Goal: Transaction & Acquisition: Purchase product/service

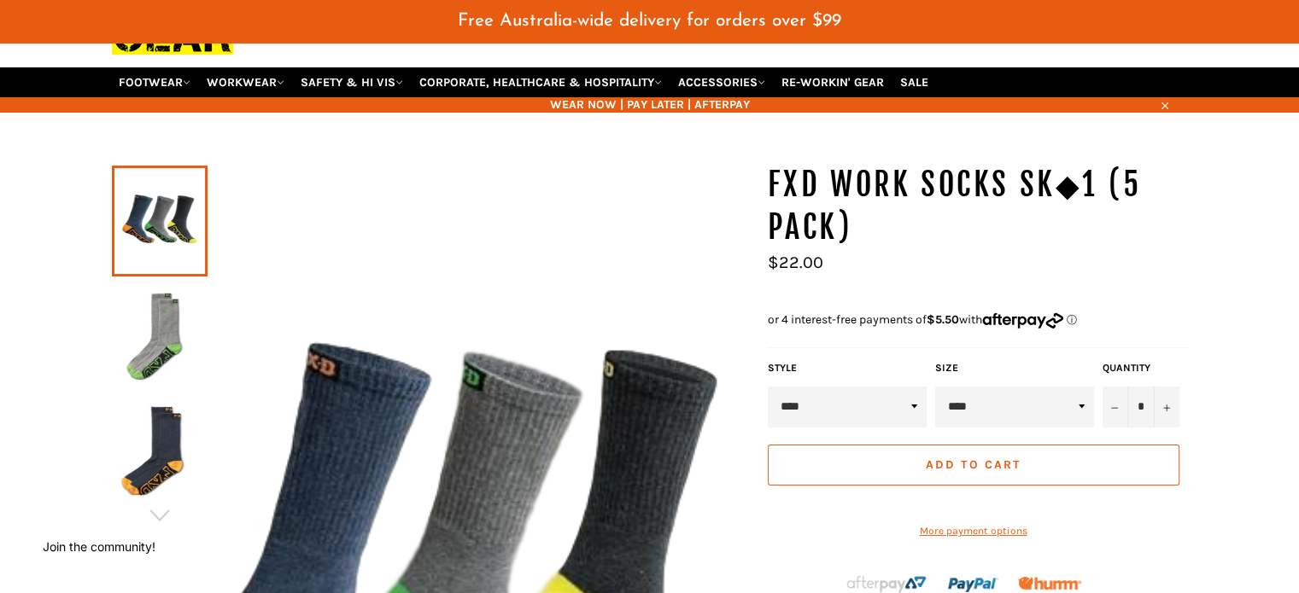
scroll to position [126, 0]
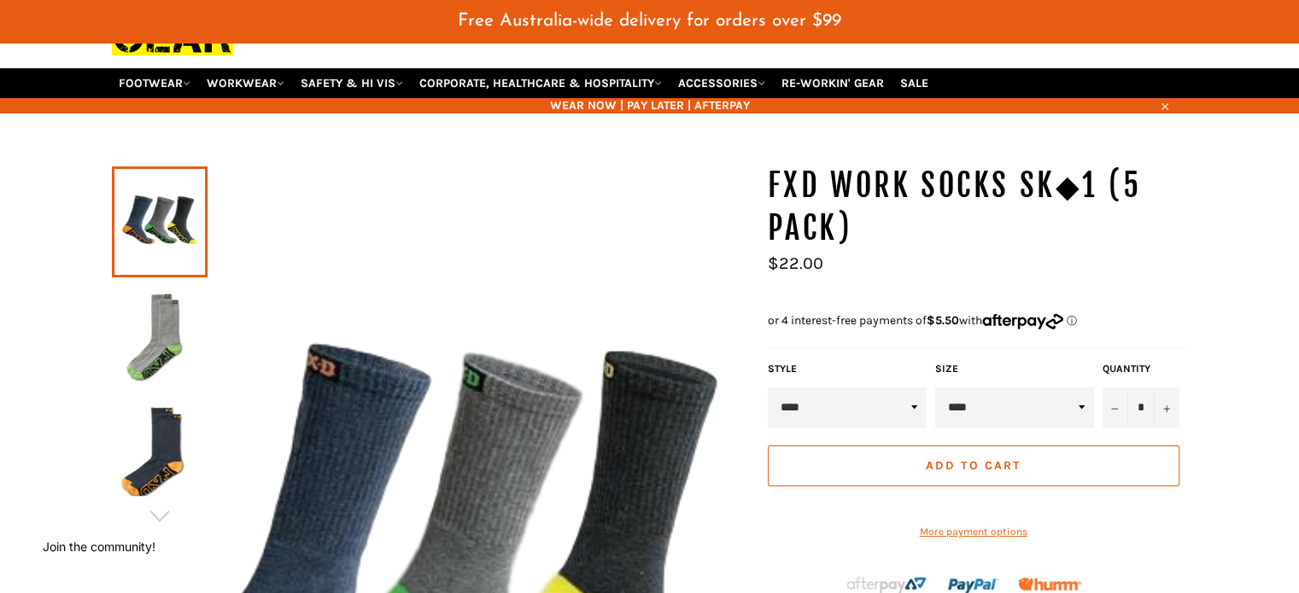
click at [1079, 388] on select "****" at bounding box center [1014, 408] width 159 height 41
click at [935, 388] on select "****" at bounding box center [1014, 408] width 159 height 41
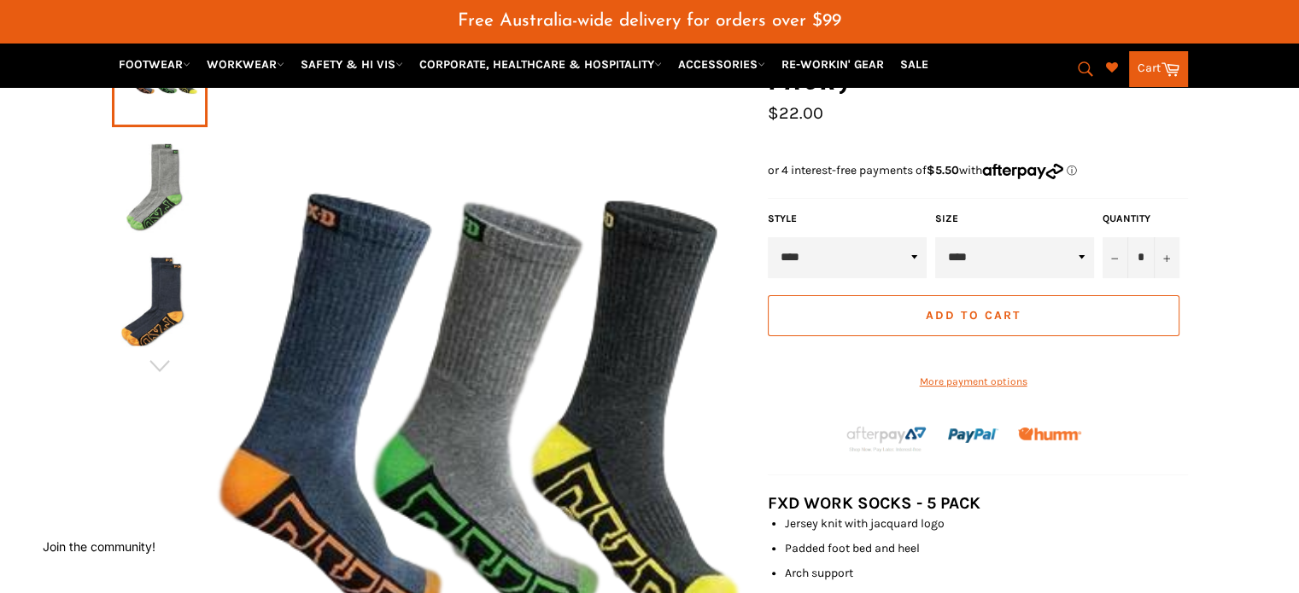
scroll to position [212, 0]
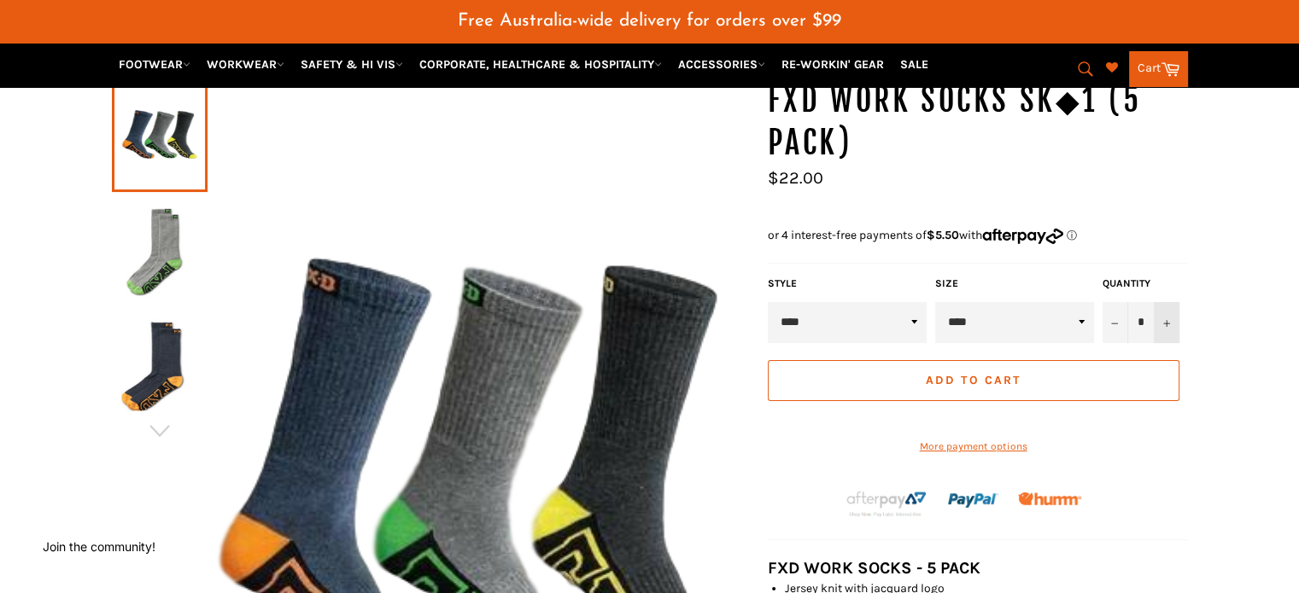
click at [1165, 320] on icon "Increase item quantity by one" at bounding box center [1166, 323] width 7 height 7
type input "*"
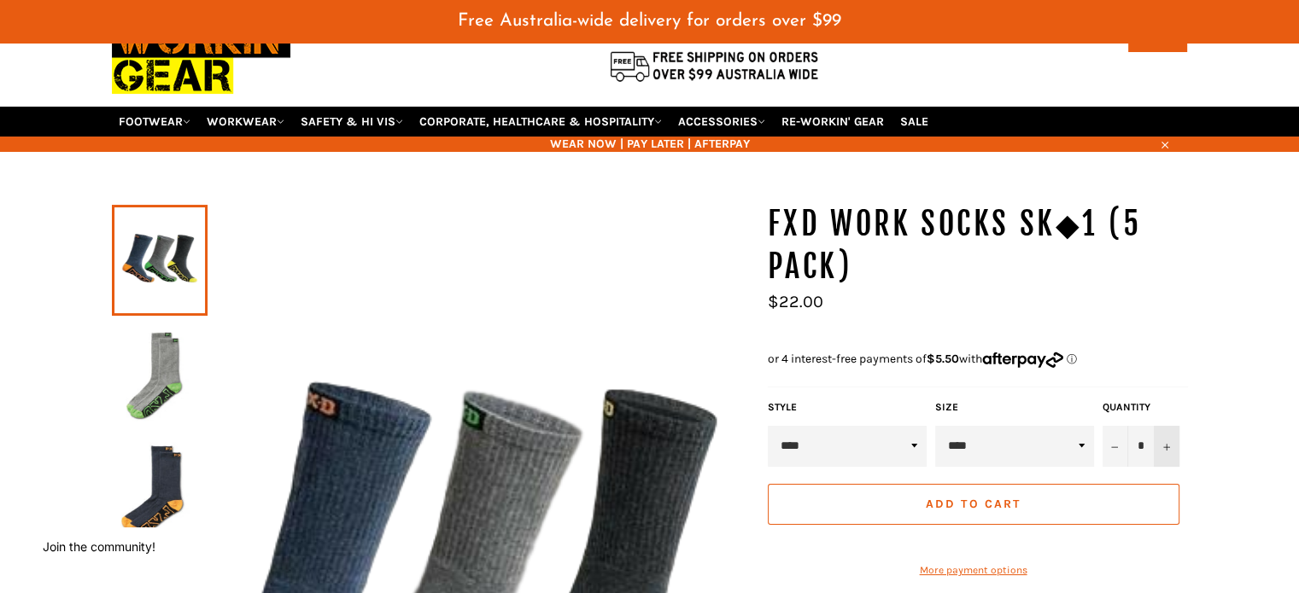
scroll to position [171, 0]
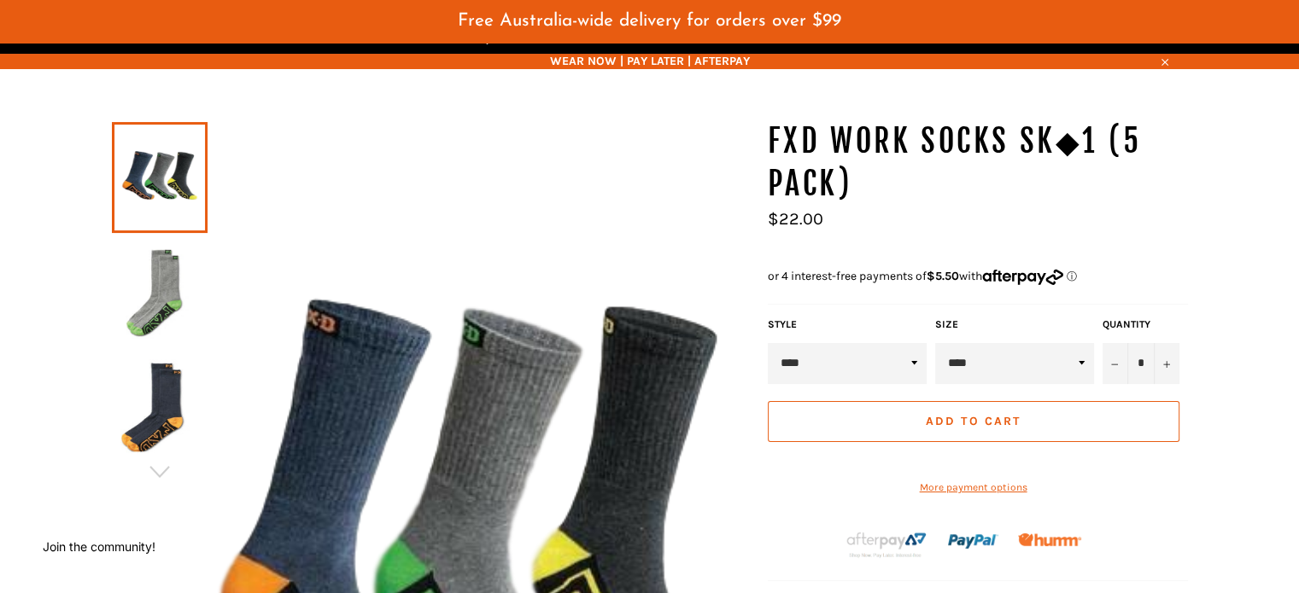
click at [966, 414] on span "Add to Cart" at bounding box center [972, 421] width 95 height 15
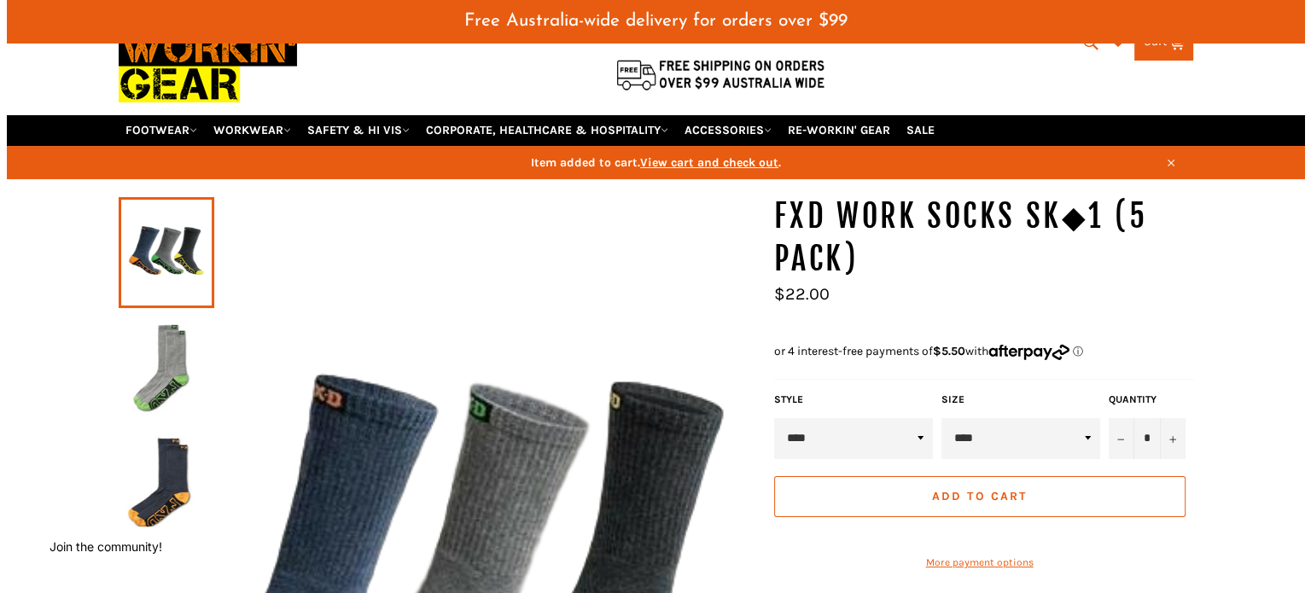
scroll to position [0, 0]
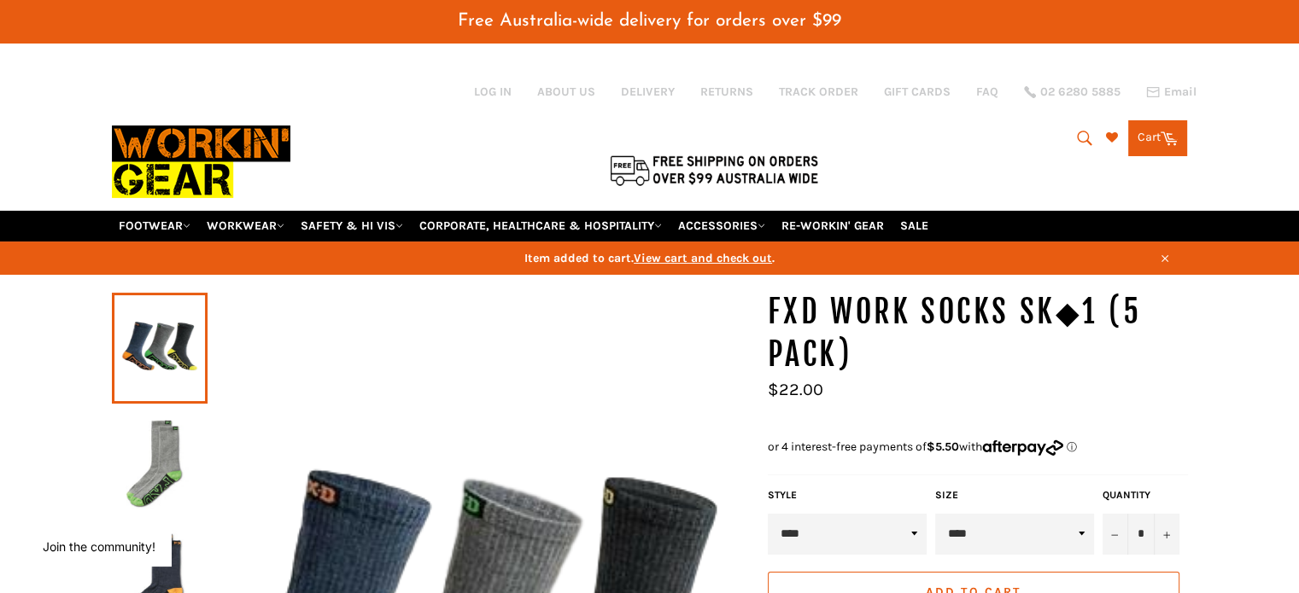
click at [1150, 126] on link "Cart Cart 0 items" at bounding box center [1157, 138] width 59 height 36
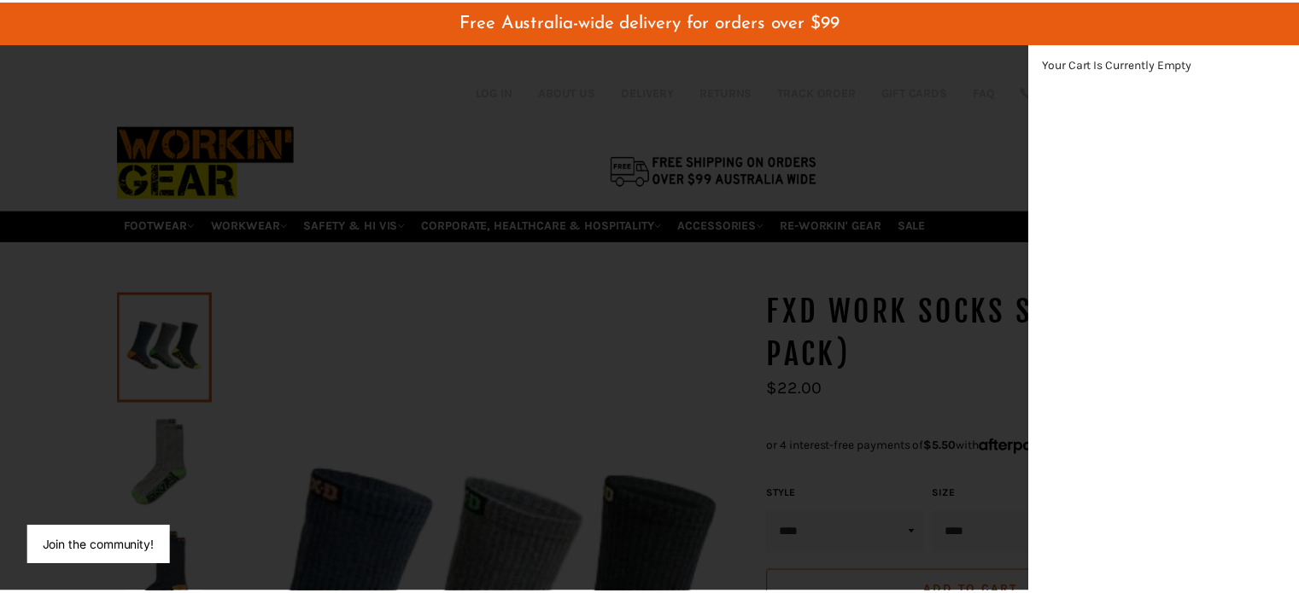
scroll to position [482, 28]
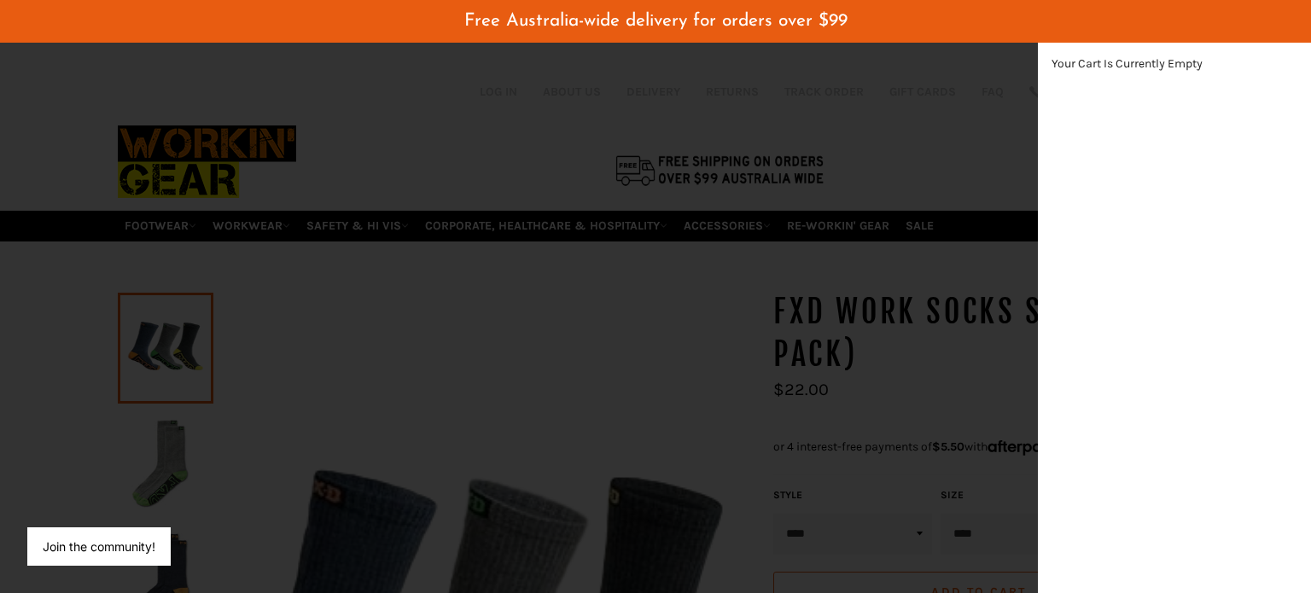
click at [945, 324] on div "modal" at bounding box center [655, 296] width 1311 height 593
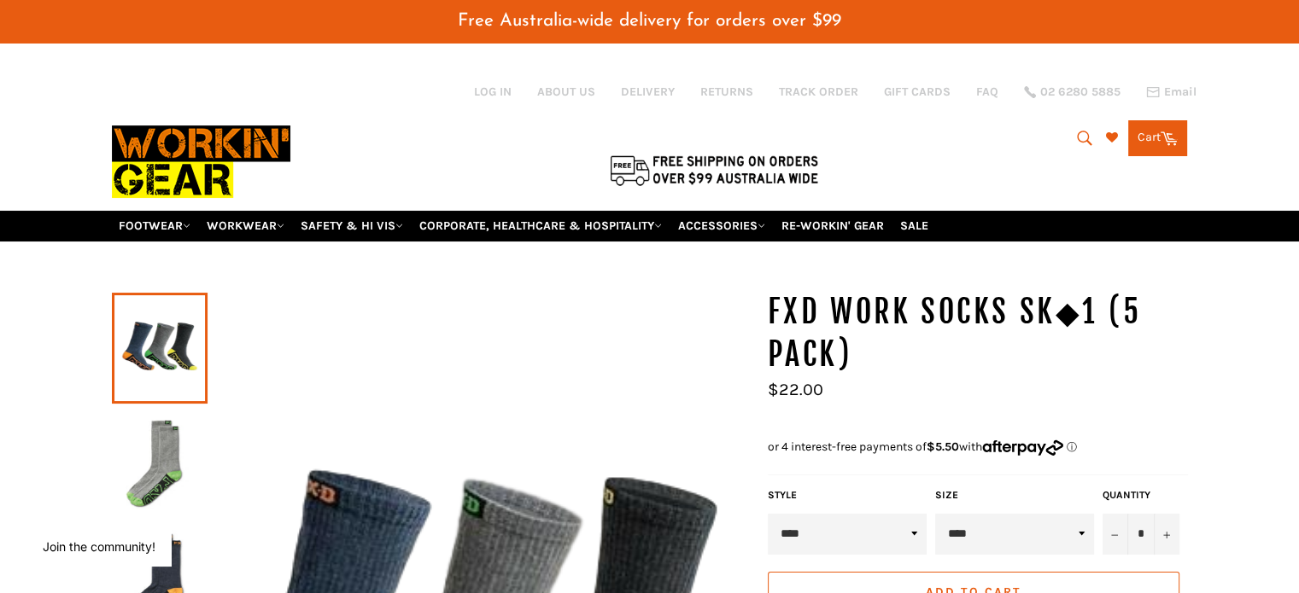
scroll to position [342, 0]
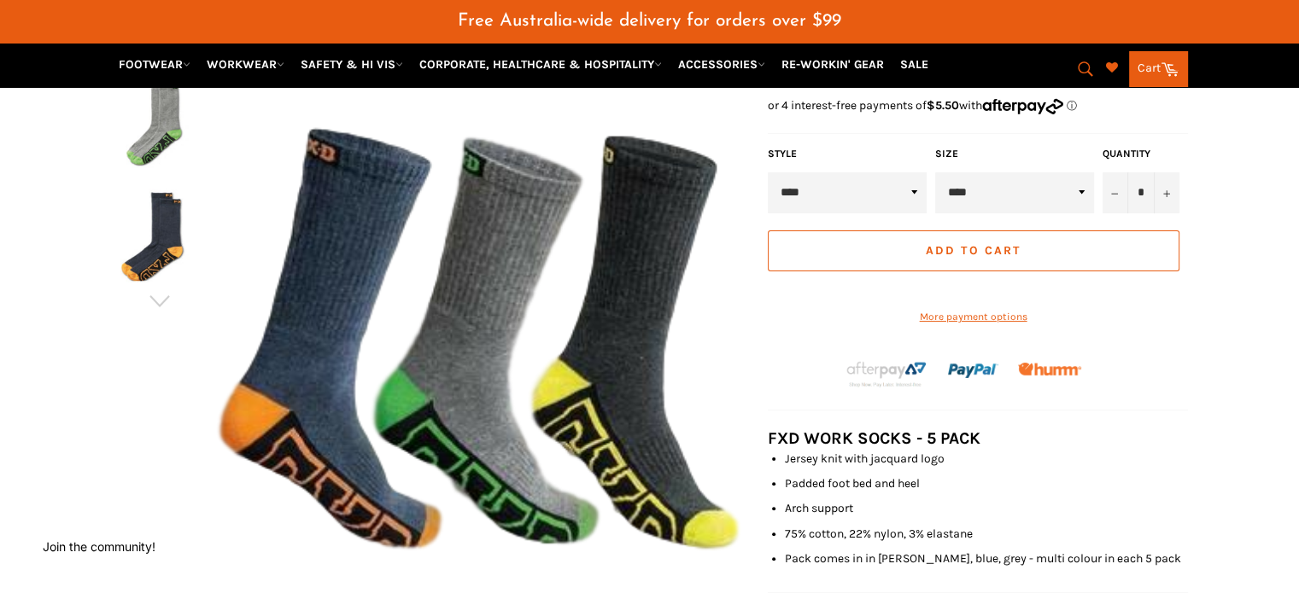
click at [947, 243] on span "Add to Cart" at bounding box center [972, 250] width 95 height 15
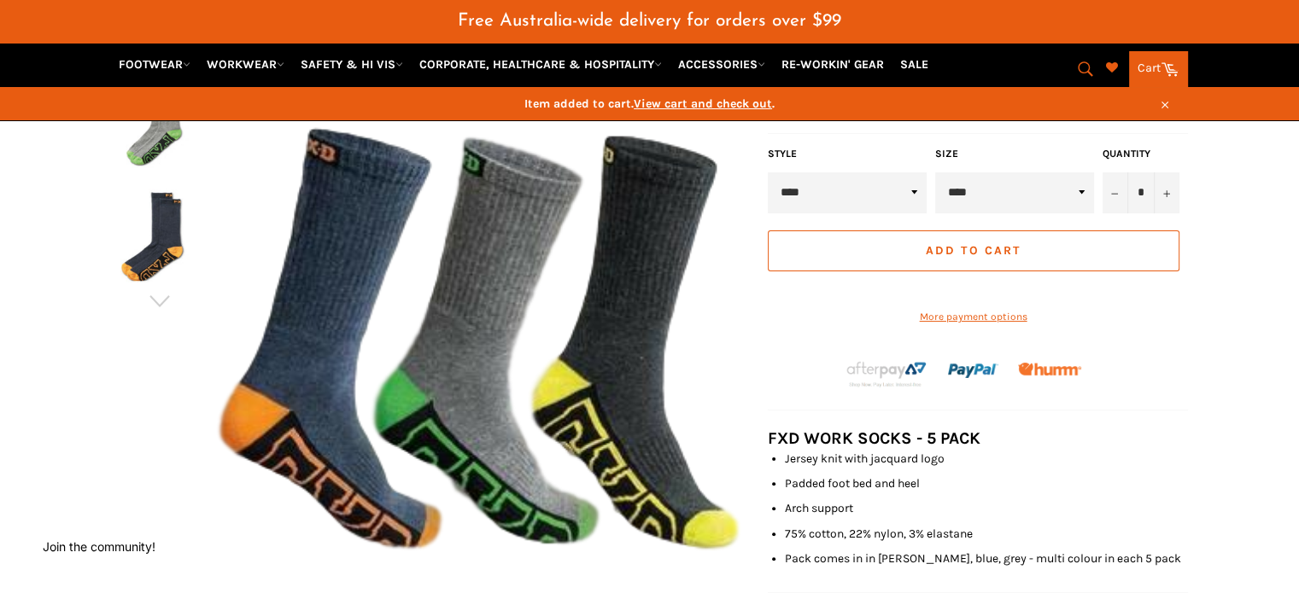
click at [1143, 64] on link "Cart Cart" at bounding box center [1158, 69] width 59 height 36
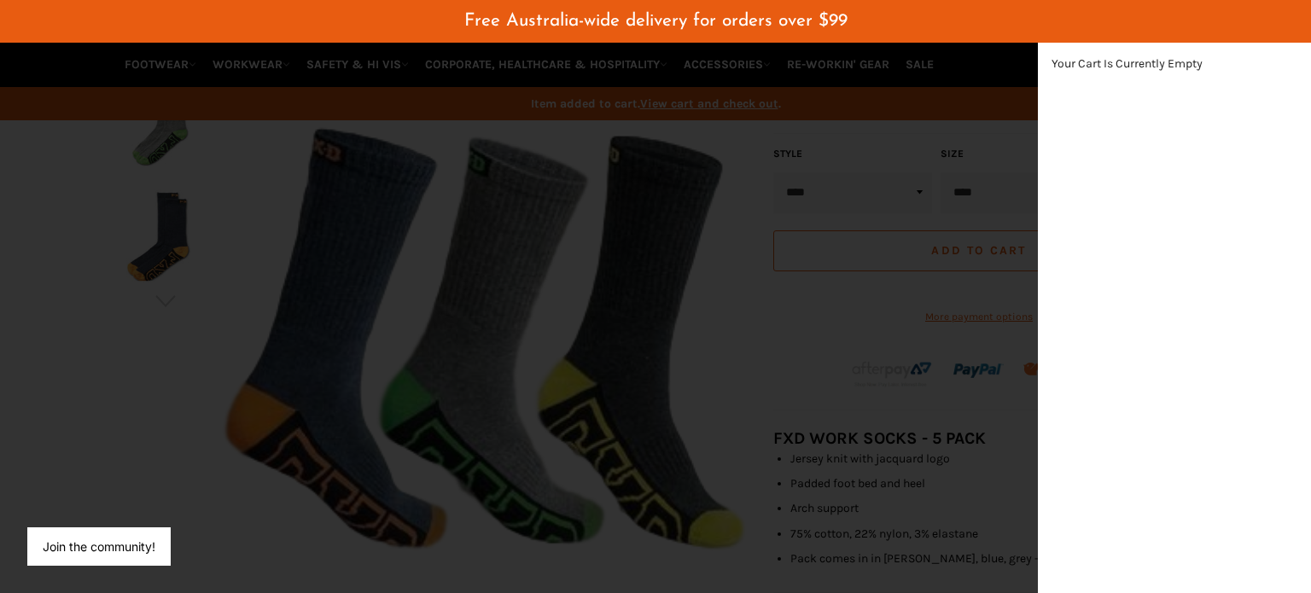
click at [957, 102] on div "modal" at bounding box center [655, 296] width 1311 height 593
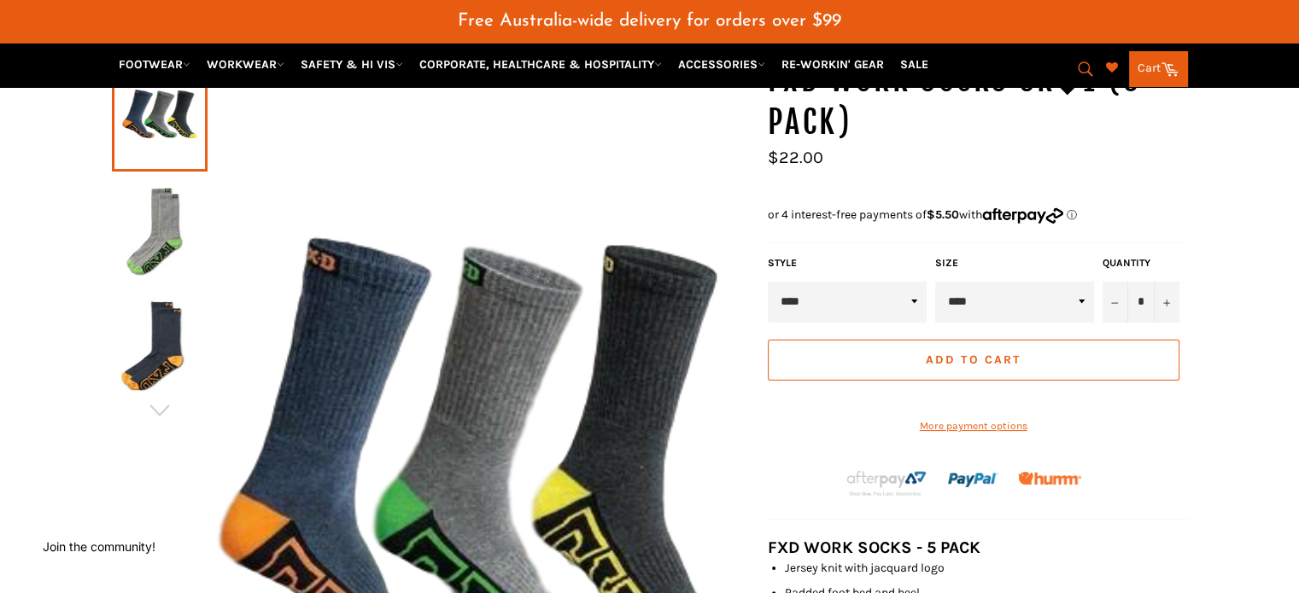
scroll to position [256, 0]
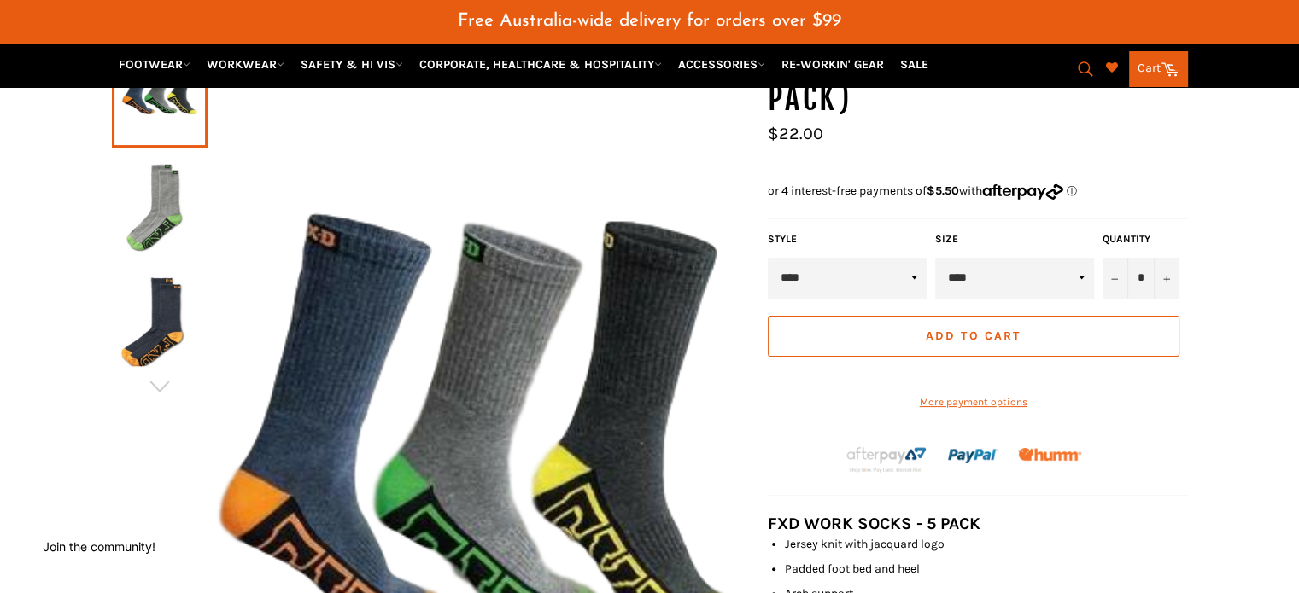
click at [984, 329] on span "Add to Cart" at bounding box center [972, 336] width 95 height 15
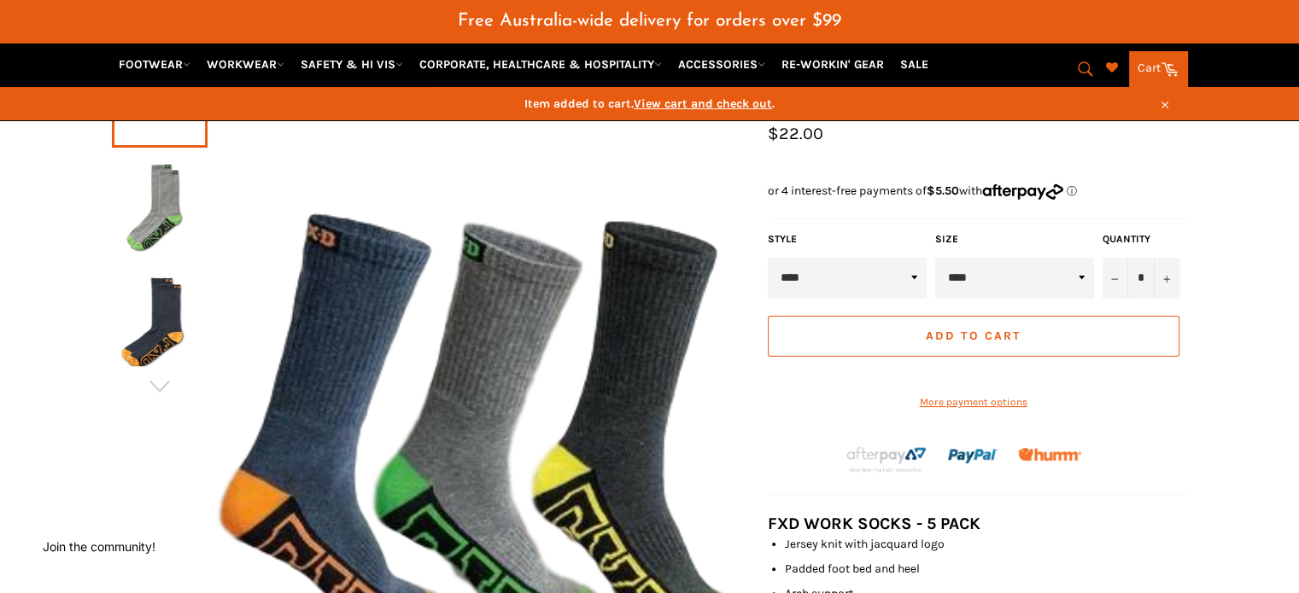
click at [683, 105] on span "View cart and check out" at bounding box center [703, 103] width 138 height 15
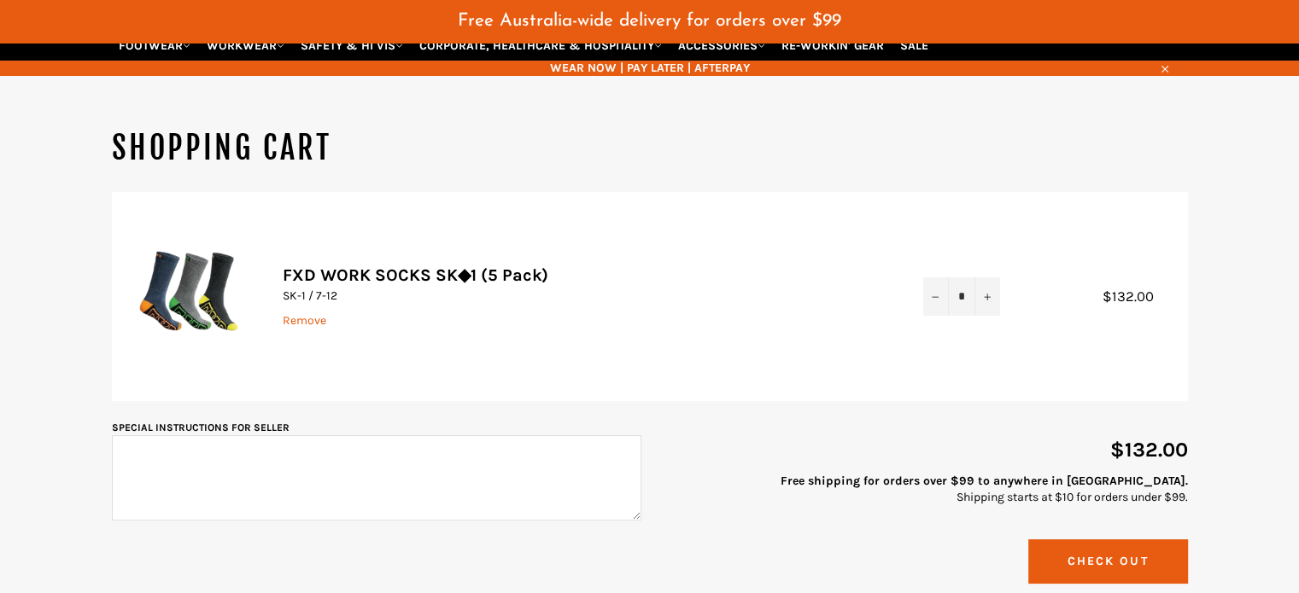
scroll to position [171, 0]
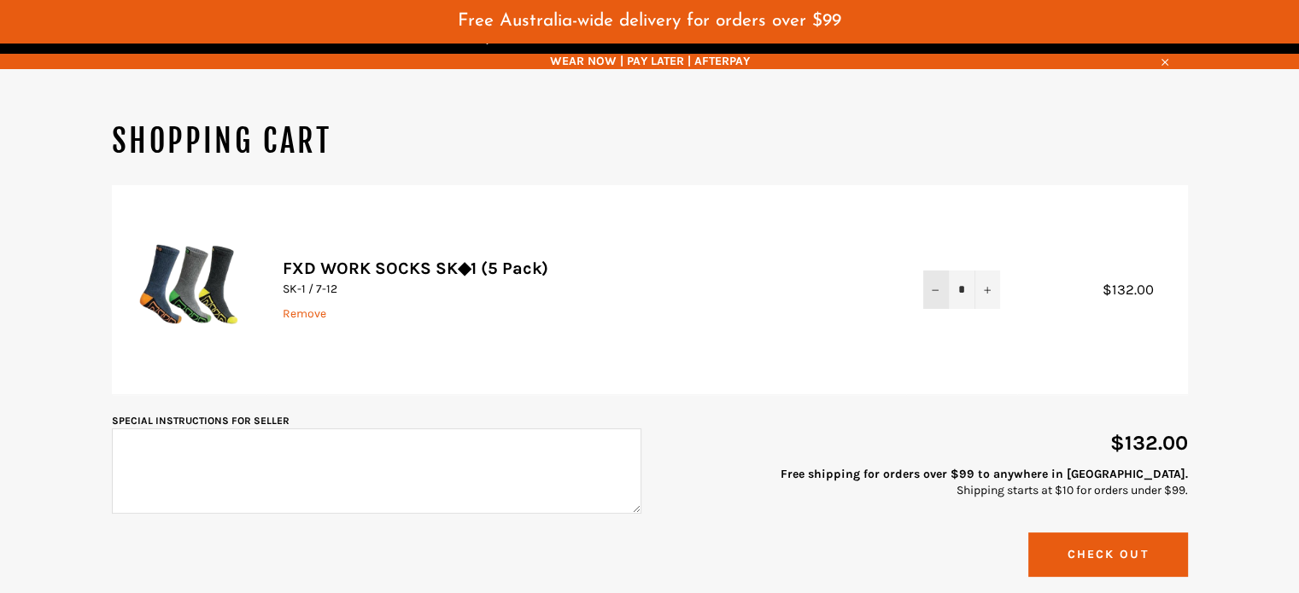
click at [932, 287] on icon "Reduce item quantity by one" at bounding box center [934, 290] width 7 height 7
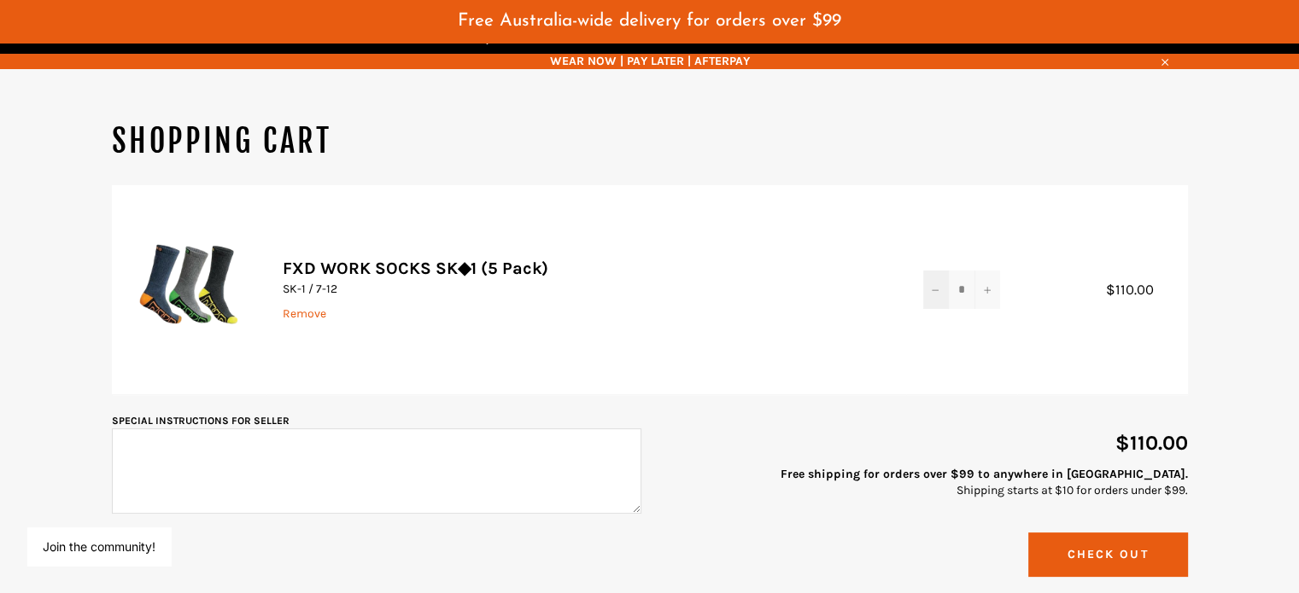
click at [932, 287] on icon "Reduce item quantity by one" at bounding box center [934, 290] width 7 height 7
click at [935, 271] on button "−" at bounding box center [936, 290] width 26 height 38
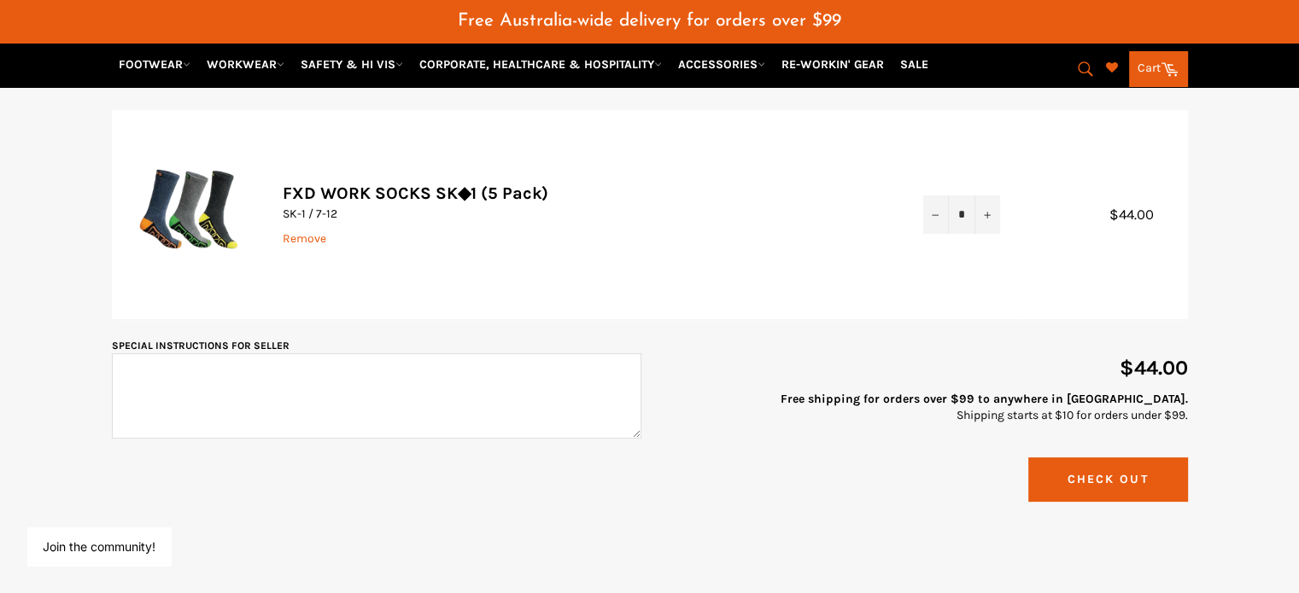
scroll to position [342, 0]
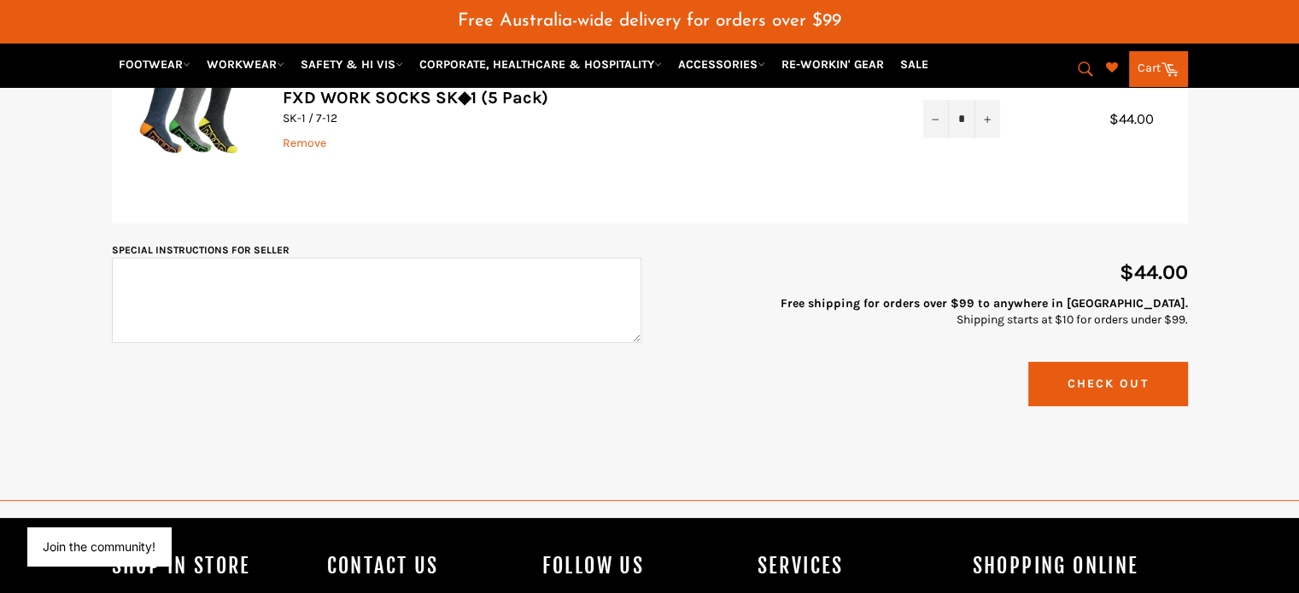
click at [1098, 362] on button "Check Out" at bounding box center [1108, 384] width 160 height 44
